Goal: Download file/media

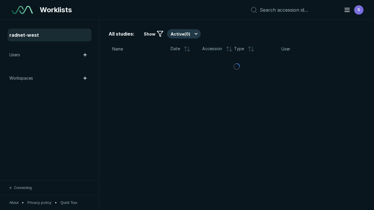
scroll to position [1594, 2432]
